Goal: Task Accomplishment & Management: Manage account settings

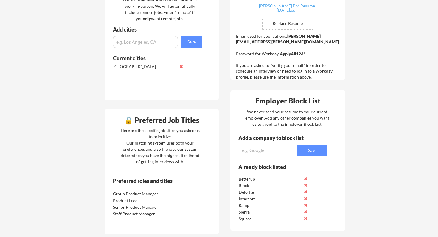
scroll to position [195, 0]
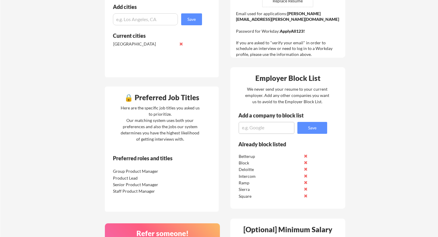
click at [267, 131] on textarea at bounding box center [266, 128] width 56 height 12
type textarea "coinbase"
click at [314, 131] on button "Save" at bounding box center [312, 128] width 30 height 12
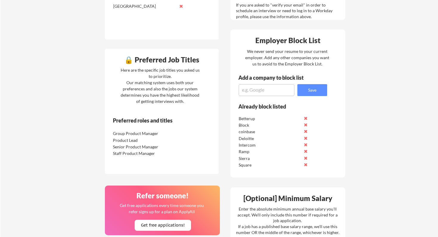
scroll to position [235, 0]
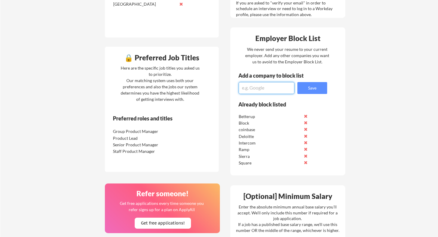
click at [260, 93] on textarea at bounding box center [266, 88] width 56 height 12
type textarea "google"
click at [304, 87] on button "Save" at bounding box center [312, 88] width 30 height 12
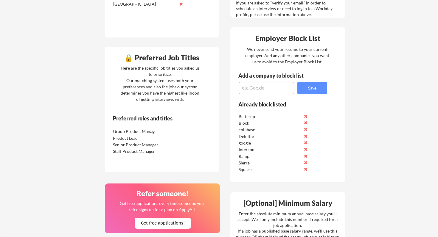
click at [265, 89] on textarea at bounding box center [266, 88] width 56 height 12
type textarea "meta"
click at [311, 92] on button "Save" at bounding box center [312, 88] width 30 height 12
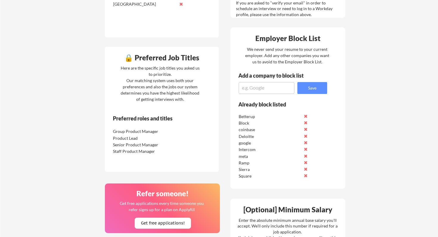
click at [276, 91] on textarea at bounding box center [266, 88] width 56 height 12
type textarea "snap"
click at [302, 92] on button "Save" at bounding box center [312, 88] width 30 height 12
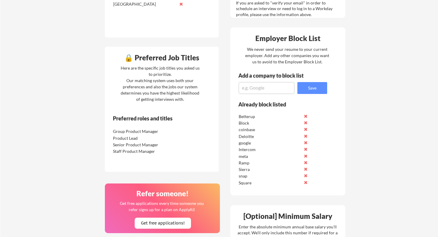
click at [274, 82] on div "Add a company to block list" at bounding box center [275, 77] width 90 height 9
click at [273, 83] on textarea at bounding box center [266, 88] width 56 height 12
type textarea "figma"
click at [309, 92] on button "Save" at bounding box center [312, 88] width 30 height 12
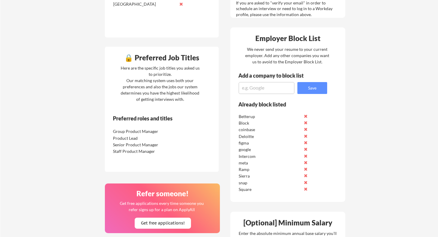
click at [254, 91] on textarea at bounding box center [266, 88] width 56 height 12
type textarea "mural"
click at [307, 93] on button "Save" at bounding box center [312, 88] width 30 height 12
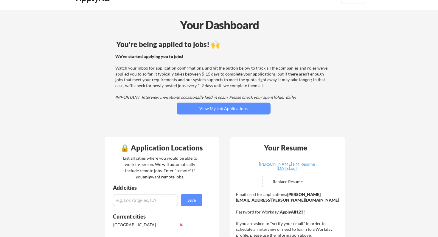
scroll to position [0, 0]
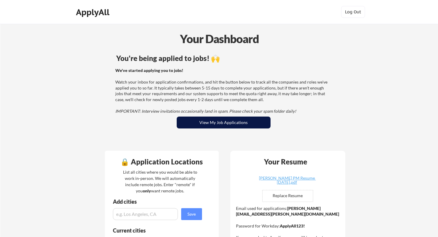
click at [234, 123] on button "View My Job Applications" at bounding box center [224, 123] width 94 height 12
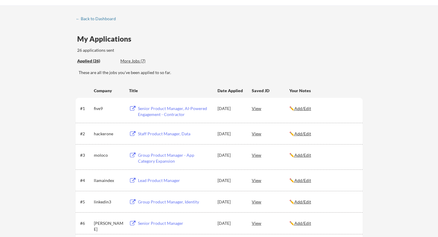
scroll to position [19, 0]
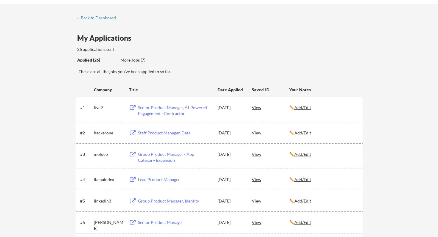
click at [135, 59] on div "More Jobs (7)" at bounding box center [142, 60] width 44 height 6
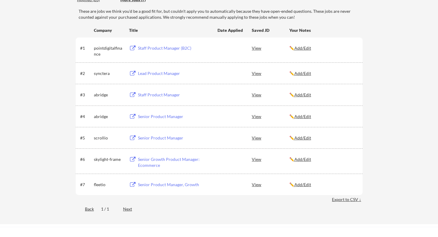
scroll to position [81, 0]
